Goal: Information Seeking & Learning: Learn about a topic

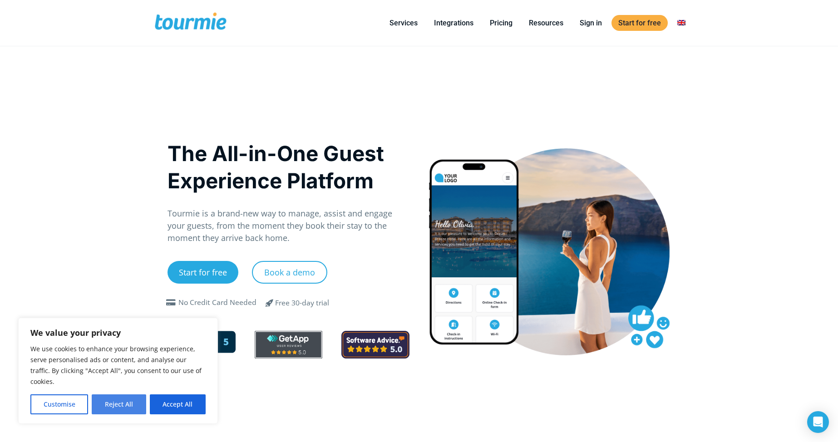
click at [131, 410] on button "Reject All" at bounding box center [119, 405] width 54 height 20
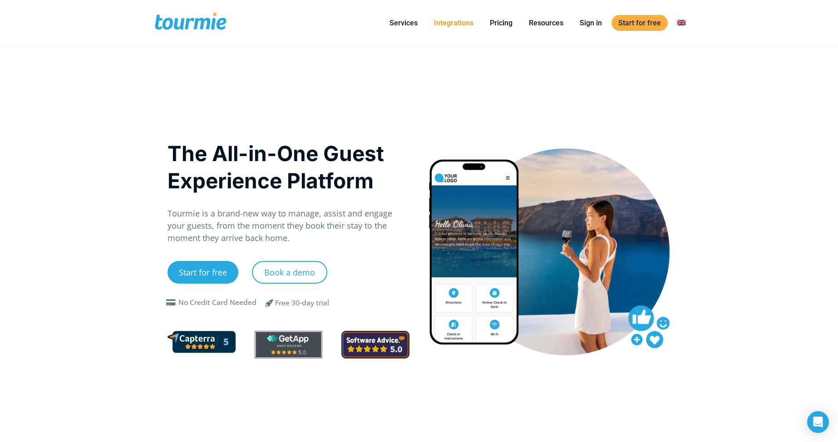
click at [456, 24] on link "Integrations" at bounding box center [453, 22] width 53 height 11
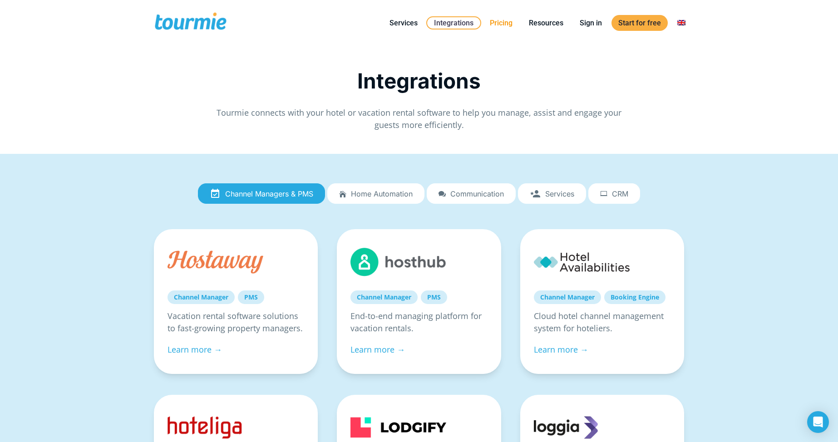
click at [507, 24] on link "Pricing" at bounding box center [501, 22] width 36 height 11
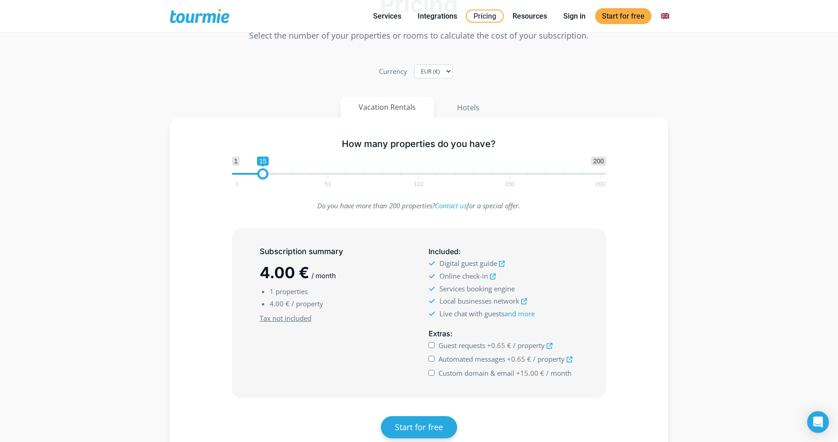
type input "14"
drag, startPoint x: 236, startPoint y: 173, endPoint x: 261, endPoint y: 174, distance: 24.5
click at [261, 174] on span at bounding box center [261, 173] width 11 height 11
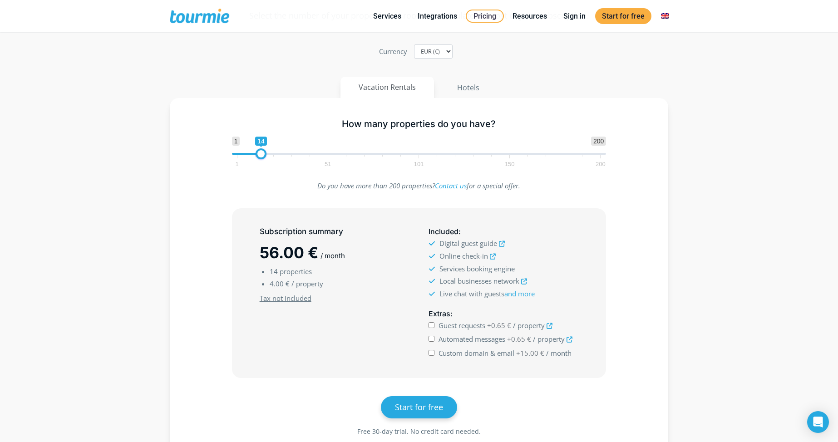
scroll to position [112, 0]
click at [526, 282] on icon at bounding box center [524, 283] width 6 height 6
